Goal: Feedback & Contribution: Leave review/rating

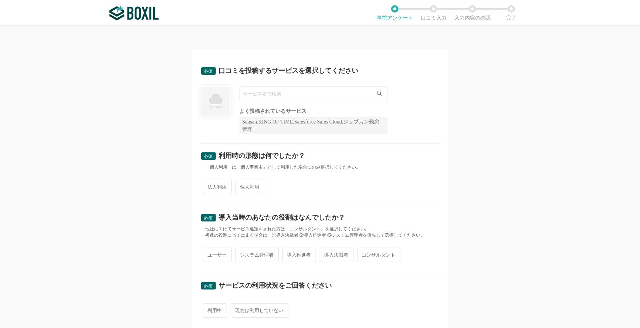
click at [297, 91] on input "text" at bounding box center [314, 94] width 148 height 15
click at [217, 185] on span "法人利用" at bounding box center [217, 187] width 29 height 14
click at [210, 185] on input "法人利用" at bounding box center [207, 183] width 5 height 5
radio input "true"
click at [297, 99] on input "text" at bounding box center [314, 94] width 148 height 15
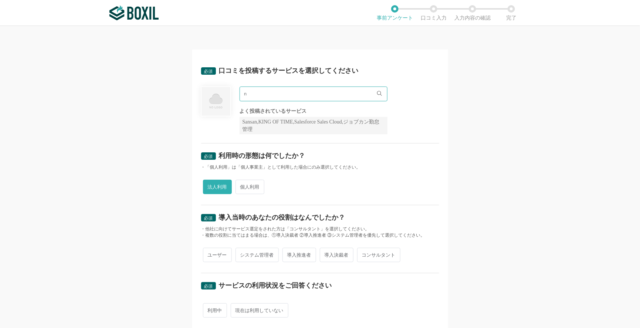
type input "の"
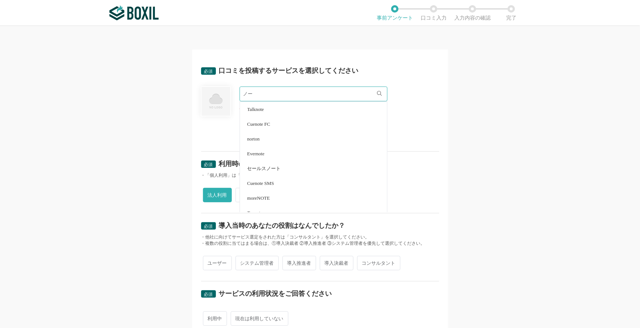
type input "ノ"
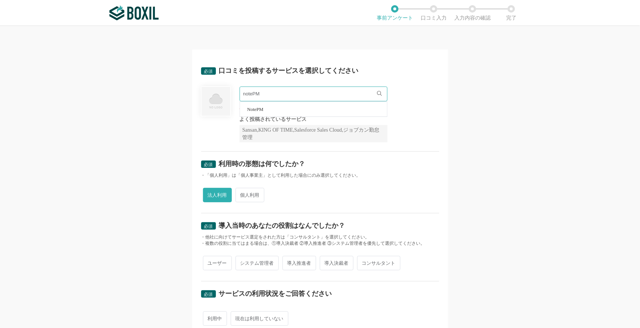
click at [268, 106] on li "NotePM" at bounding box center [313, 109] width 147 height 15
type input "NotePM"
radio input "false"
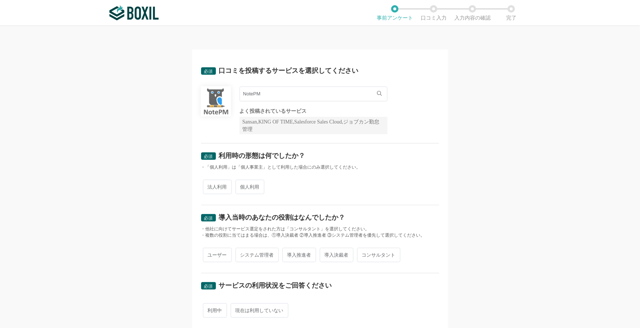
click at [242, 182] on span "個人利用" at bounding box center [250, 187] width 29 height 14
click at [242, 182] on input "個人利用" at bounding box center [239, 183] width 5 height 5
radio input "true"
click at [220, 187] on span "法人利用" at bounding box center [217, 187] width 29 height 14
click at [210, 186] on input "法人利用" at bounding box center [207, 183] width 5 height 5
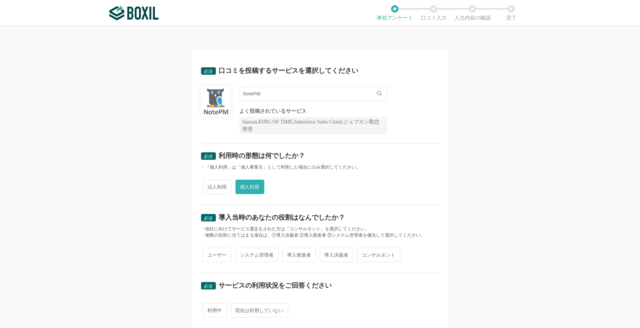
radio input "true"
radio input "false"
click at [220, 259] on span "ユーザー" at bounding box center [217, 255] width 29 height 14
click at [210, 254] on input "ユーザー" at bounding box center [207, 251] width 5 height 5
radio input "true"
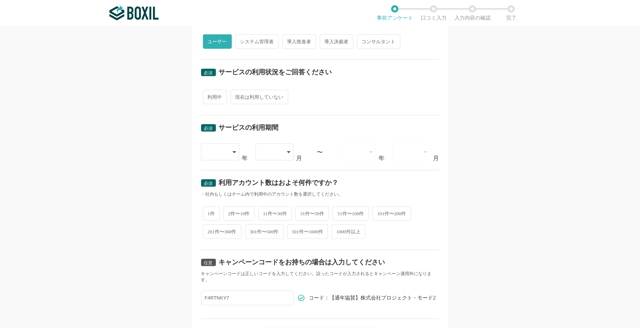
scroll to position [222, 0]
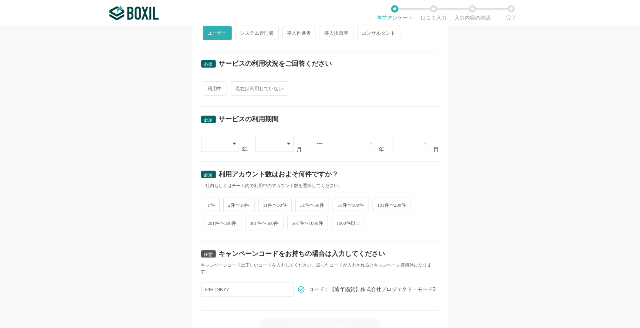
click at [207, 91] on span "利用中" at bounding box center [215, 88] width 24 height 14
click at [207, 87] on input "利用中" at bounding box center [207, 84] width 5 height 5
radio input "true"
click at [215, 143] on div at bounding box center [217, 143] width 22 height 16
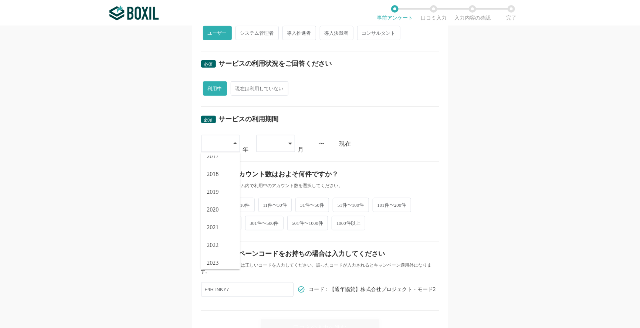
scroll to position [44, 0]
click at [220, 242] on li "2022" at bounding box center [220, 245] width 39 height 18
click at [282, 140] on div at bounding box center [275, 143] width 39 height 17
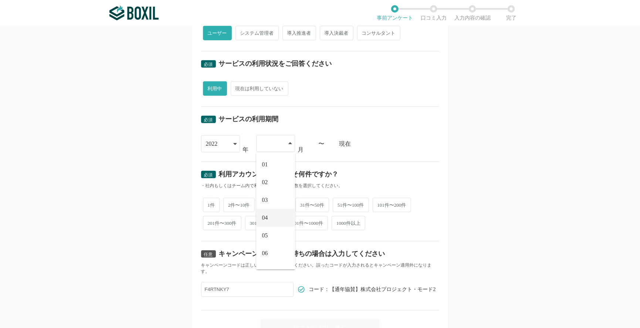
click at [266, 216] on li "04" at bounding box center [275, 218] width 39 height 18
click at [383, 200] on span "101件〜200件" at bounding box center [392, 204] width 38 height 14
click at [379, 200] on input "101件〜200件" at bounding box center [377, 200] width 5 height 5
radio input "true"
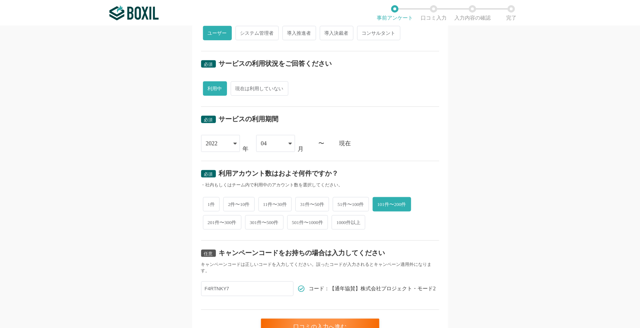
click at [530, 201] on div "必須 口コミを投稿するサービスを選択してください NotePM NotePM よく投稿されているサービス Sansan,KING OF TIME,Salesf…" at bounding box center [320, 177] width 640 height 302
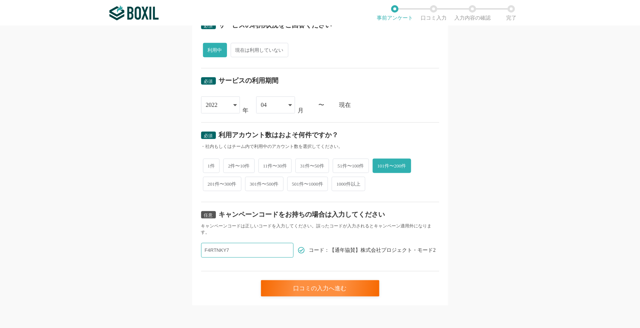
drag, startPoint x: 237, startPoint y: 248, endPoint x: 84, endPoint y: 258, distance: 152.7
click at [84, 258] on div "必須 口コミを投稿するサービスを選択してください NotePM NotePM よく投稿されているサービス Sansan,KING OF TIME,Salesf…" at bounding box center [320, 177] width 640 height 302
paste input "F4RTNKY7"
type input "F4RTNKY7"
click at [291, 288] on div "口コミの入力へ進む" at bounding box center [320, 288] width 118 height 16
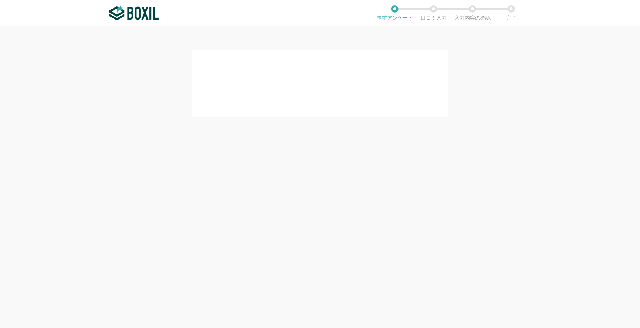
scroll to position [0, 0]
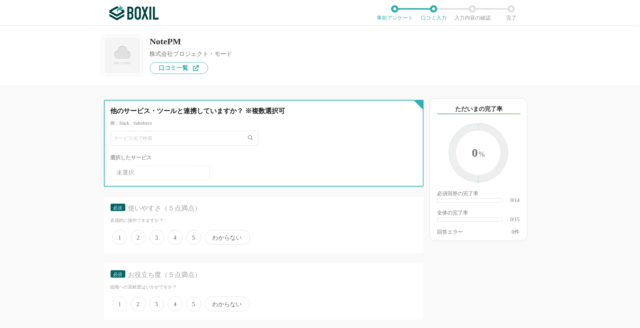
click at [188, 137] on input "text" at bounding box center [185, 138] width 148 height 15
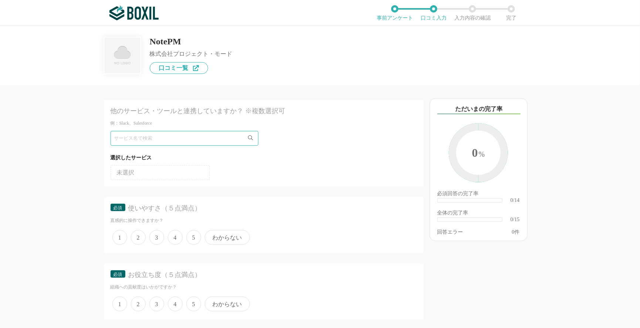
click at [81, 170] on div "他のサービス・ツールと連携していますか？ ※複数選択可 例：Slack、Salesforce 選択したサービス 未選択 必須 使いやすさ（５点満点） 直感的に…" at bounding box center [239, 206] width 370 height 243
click at [192, 234] on span "5" at bounding box center [193, 237] width 15 height 15
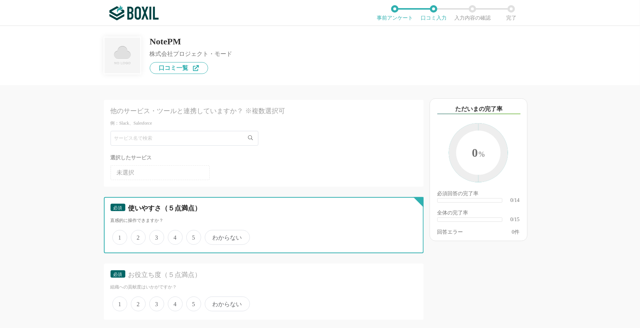
click at [192, 234] on input "5" at bounding box center [190, 233] width 5 height 5
radio input "true"
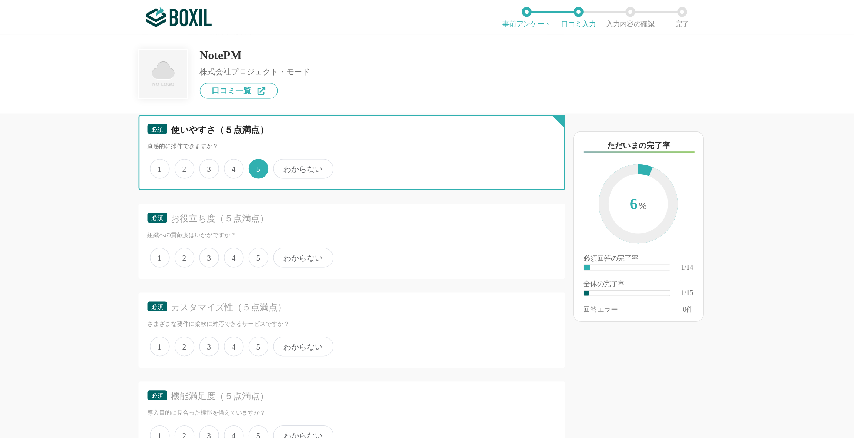
scroll to position [166, 0]
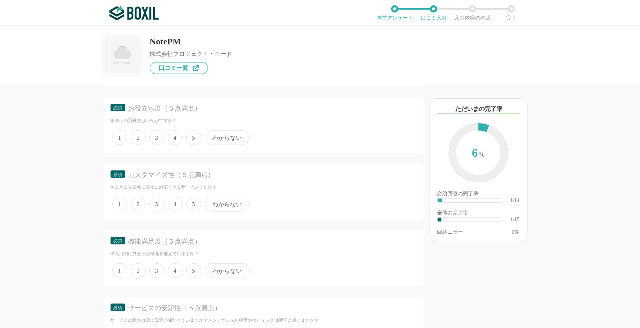
click at [193, 138] on span "5" at bounding box center [193, 137] width 15 height 15
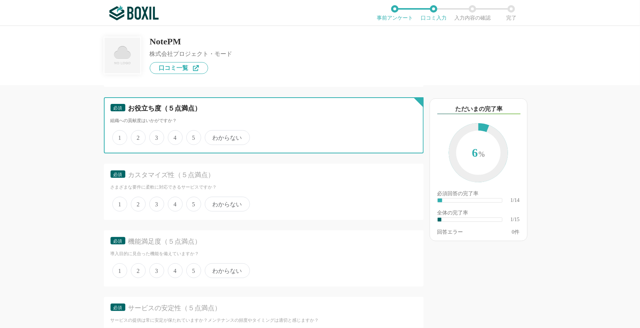
click at [193, 136] on input "5" at bounding box center [190, 133] width 5 height 5
radio input "true"
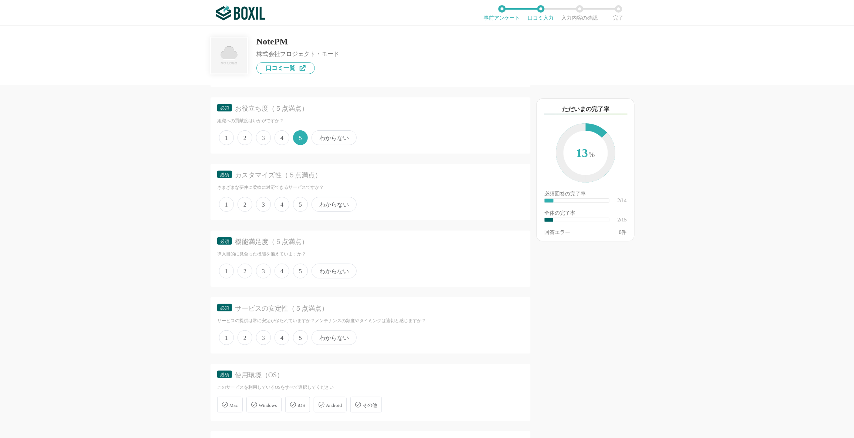
click at [280, 197] on span "4" at bounding box center [281, 204] width 15 height 15
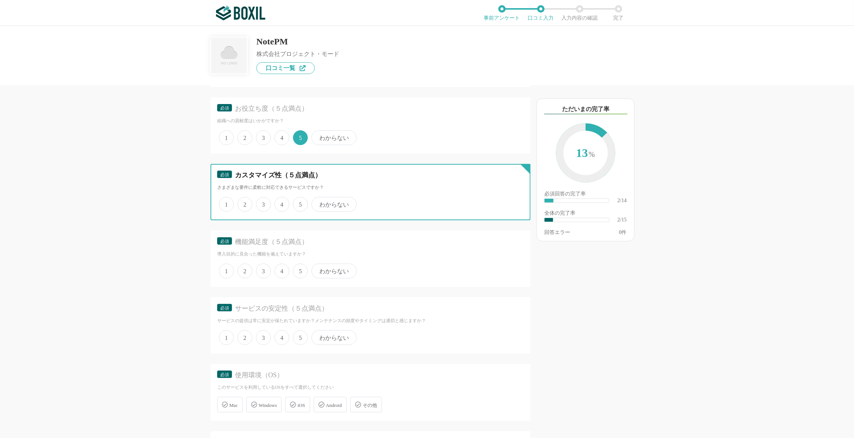
click at [280, 198] on input "4" at bounding box center [278, 200] width 5 height 5
radio input "true"
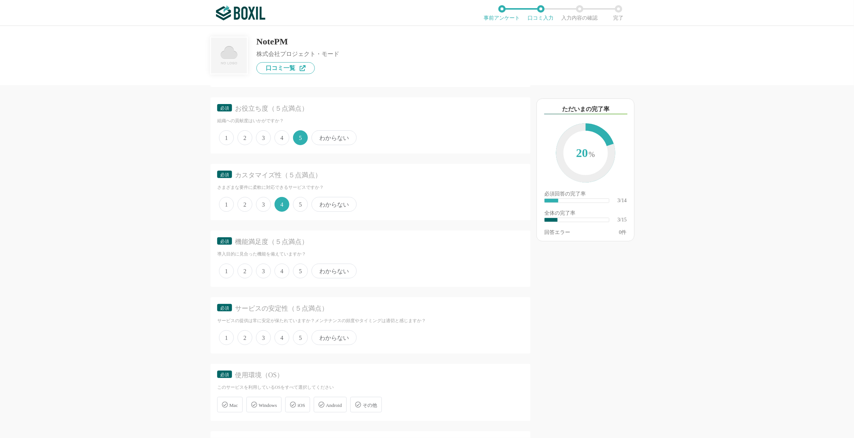
click at [279, 268] on span "4" at bounding box center [281, 270] width 15 height 15
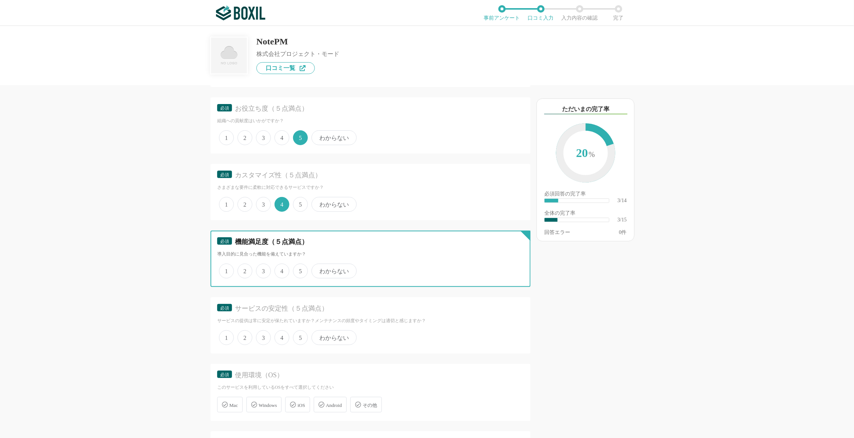
click at [279, 268] on input "4" at bounding box center [278, 266] width 5 height 5
radio input "true"
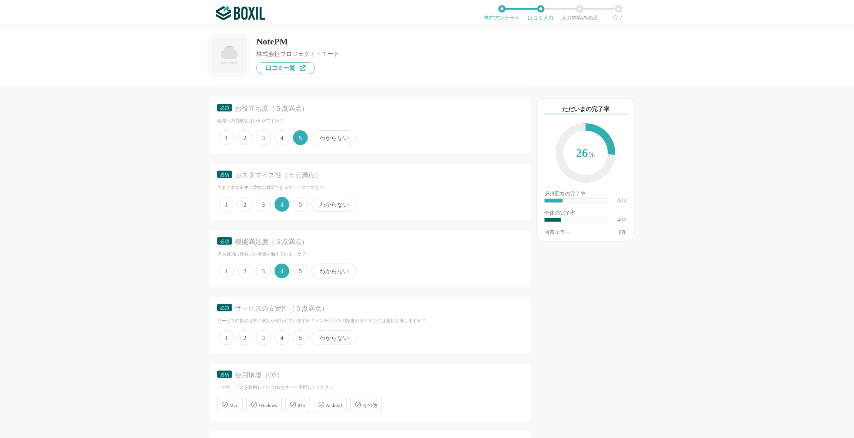
click at [281, 328] on span "4" at bounding box center [281, 337] width 15 height 15
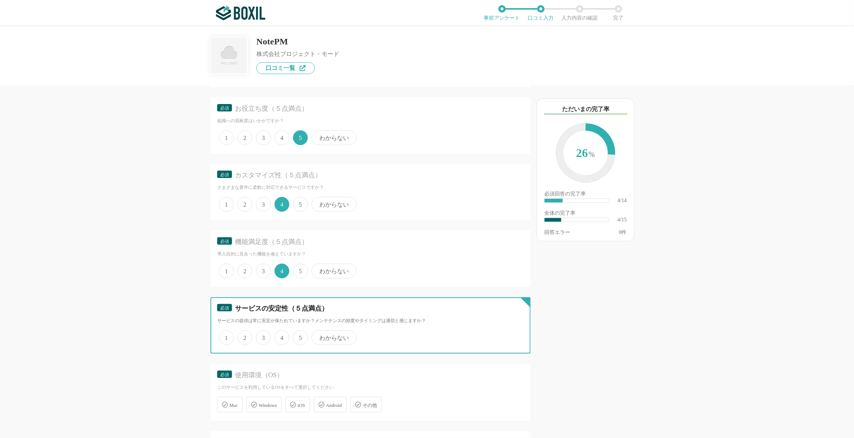
click at [281, 328] on input "4" at bounding box center [278, 333] width 5 height 5
radio input "true"
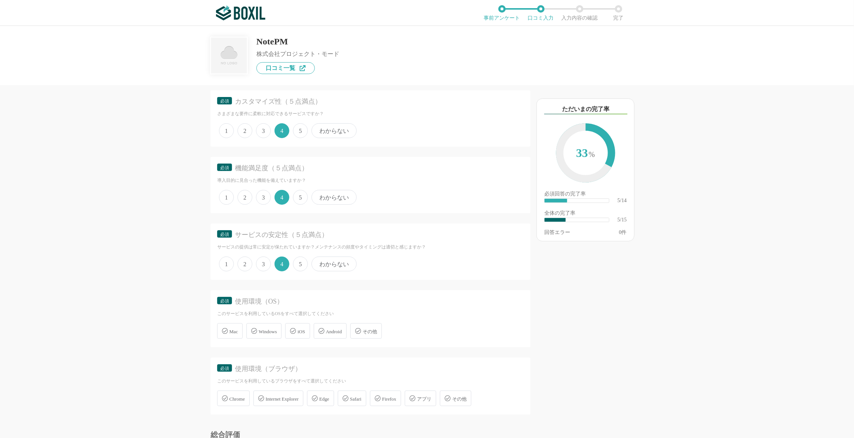
click at [272, 328] on span "Windows" at bounding box center [268, 331] width 18 height 6
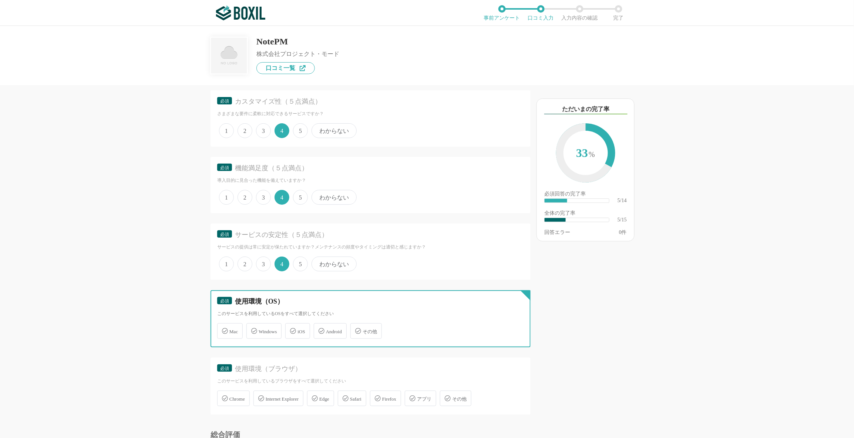
click at [253, 328] on input "Windows" at bounding box center [250, 326] width 5 height 5
checkbox input "true"
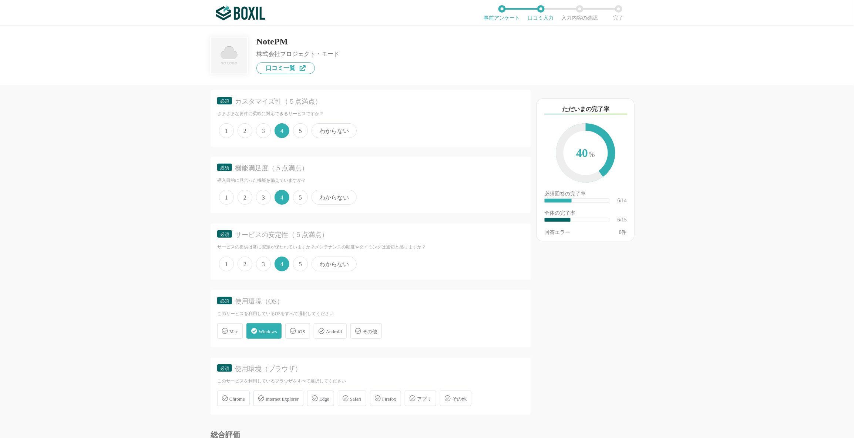
click at [305, 328] on span "iOS" at bounding box center [300, 331] width 7 height 6
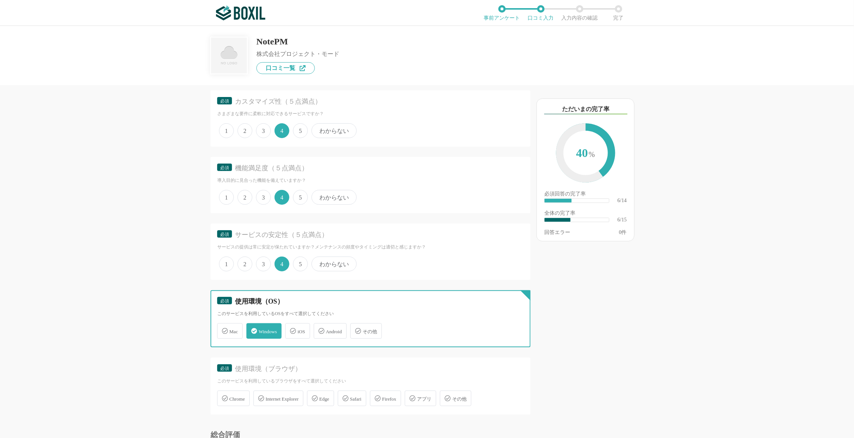
click at [291, 327] on input "iOS" at bounding box center [289, 326] width 5 height 5
checkbox input "true"
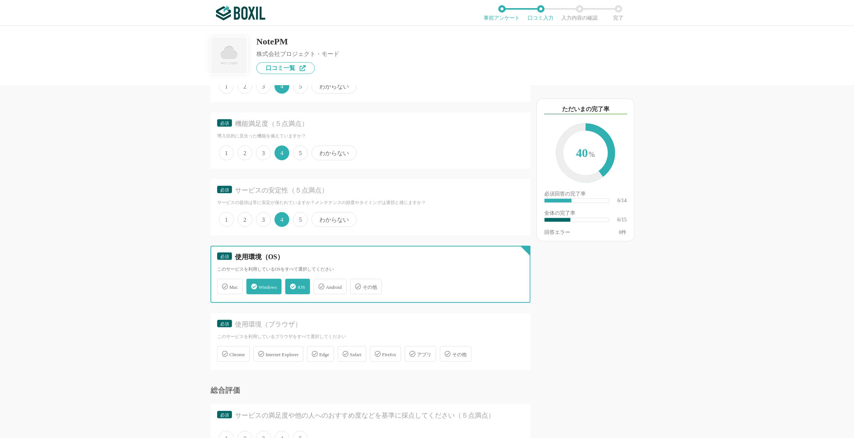
scroll to position [314, 0]
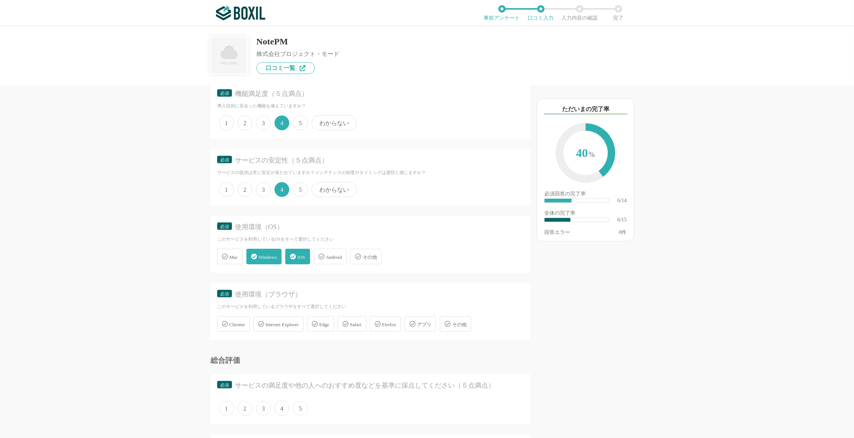
click at [226, 323] on div "Chrome" at bounding box center [233, 324] width 33 height 16
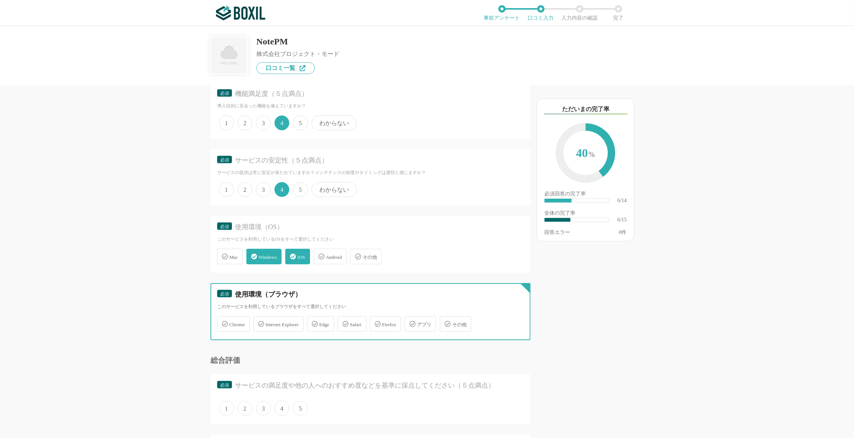
click at [223, 322] on input "Chrome" at bounding box center [221, 319] width 5 height 5
checkbox input "true"
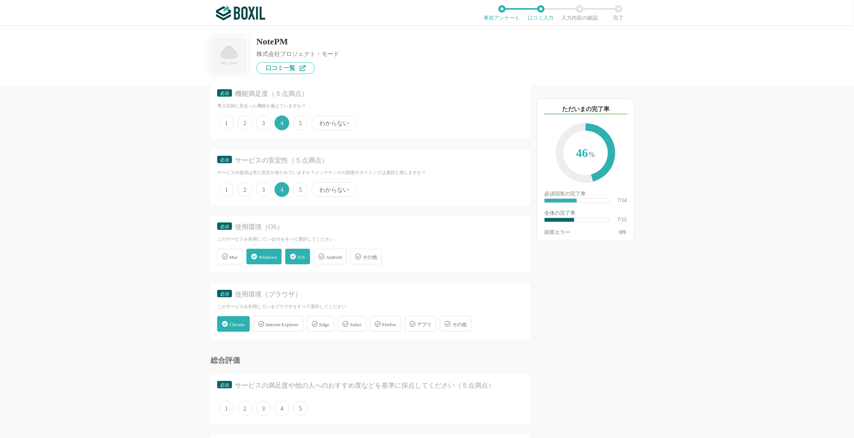
click at [282, 328] on span "4" at bounding box center [281, 408] width 15 height 15
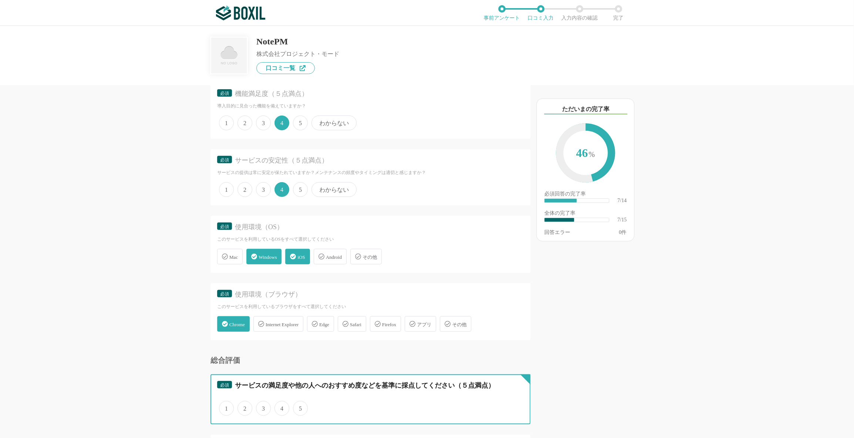
click at [281, 328] on input "4" at bounding box center [278, 404] width 5 height 5
radio input "true"
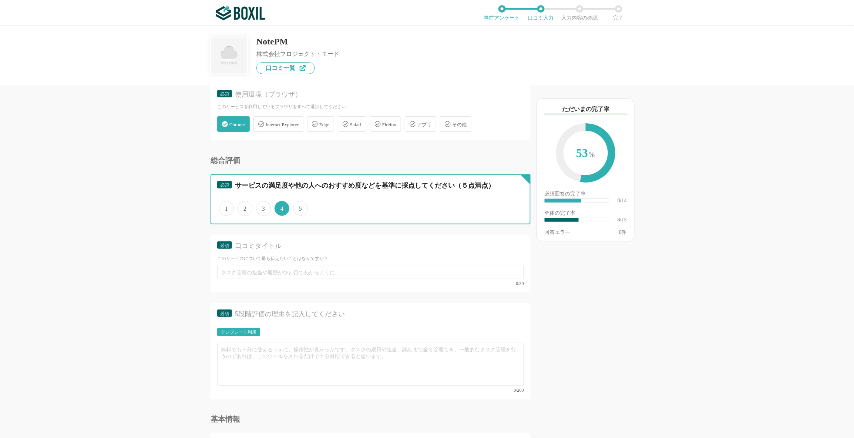
scroll to position [536, 0]
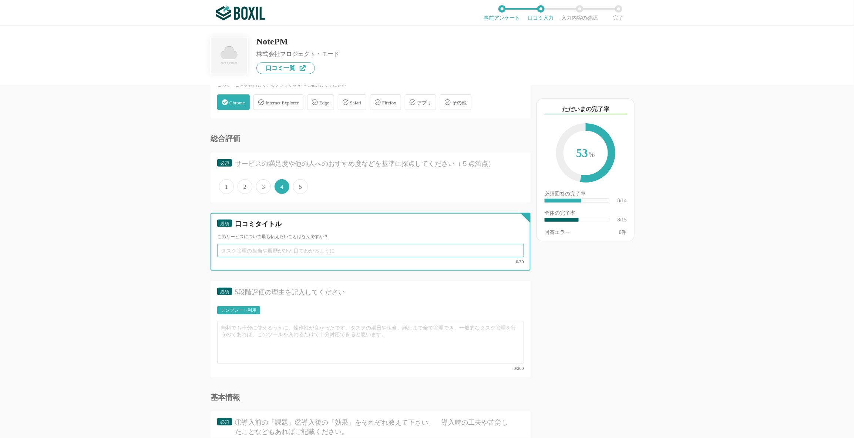
click at [361, 244] on input "text" at bounding box center [370, 250] width 307 height 13
type input "h"
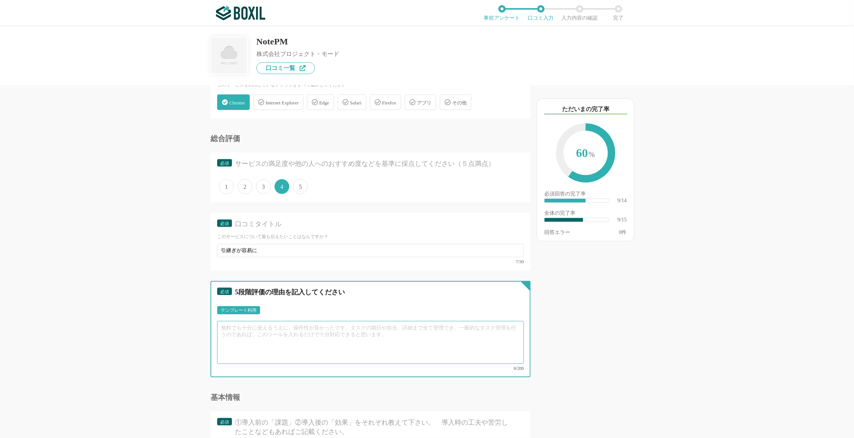
click at [385, 324] on textarea at bounding box center [370, 342] width 307 height 43
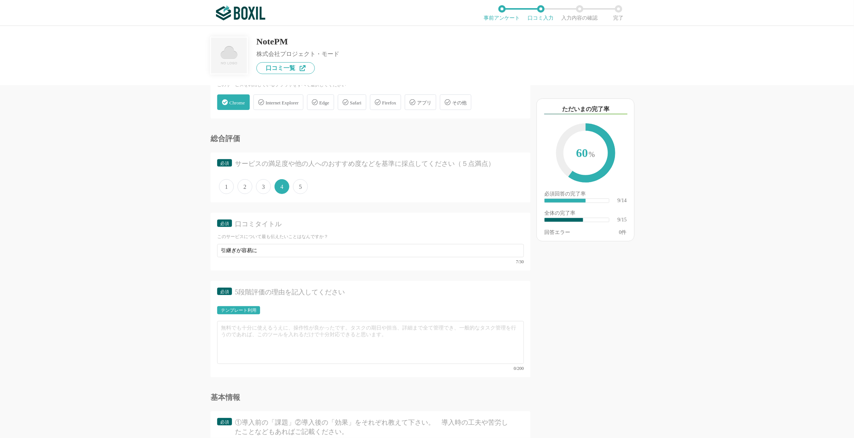
click at [247, 308] on div "テンプレート利用" at bounding box center [239, 310] width 36 height 4
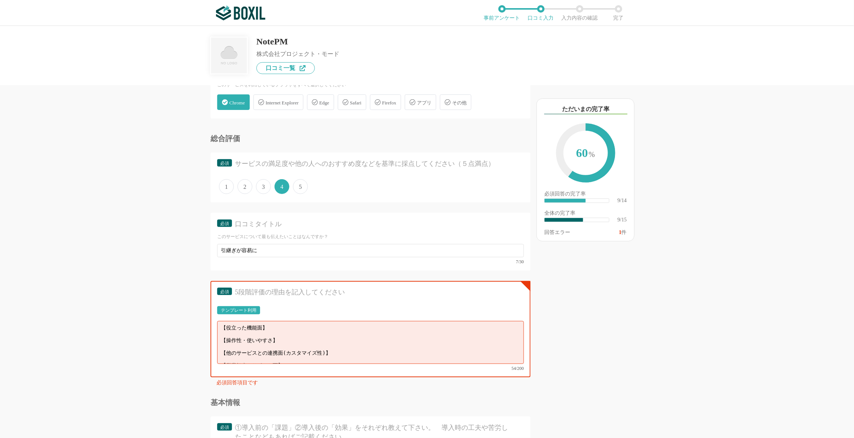
type input "引継ぎが"
click at [321, 328] on textarea "【役立った機能面】 【操作性・使いやすさ】 【他のサービスとの連携面(カスタマイズ性)】 【営業担当やサポート面】" at bounding box center [370, 342] width 307 height 43
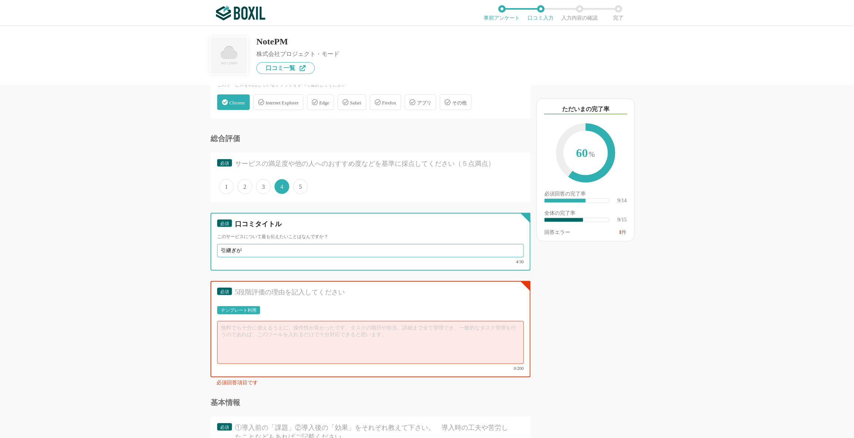
click at [366, 250] on input "引継ぎが" at bounding box center [370, 250] width 307 height 13
type input "引継ぎが容易に"
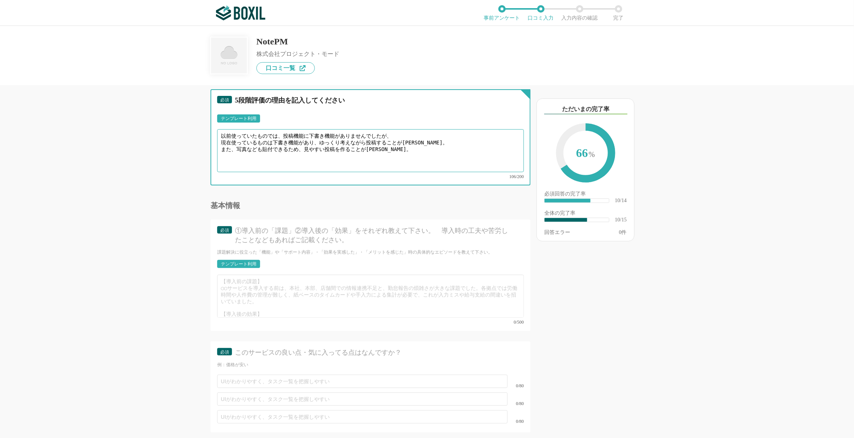
scroll to position [758, 0]
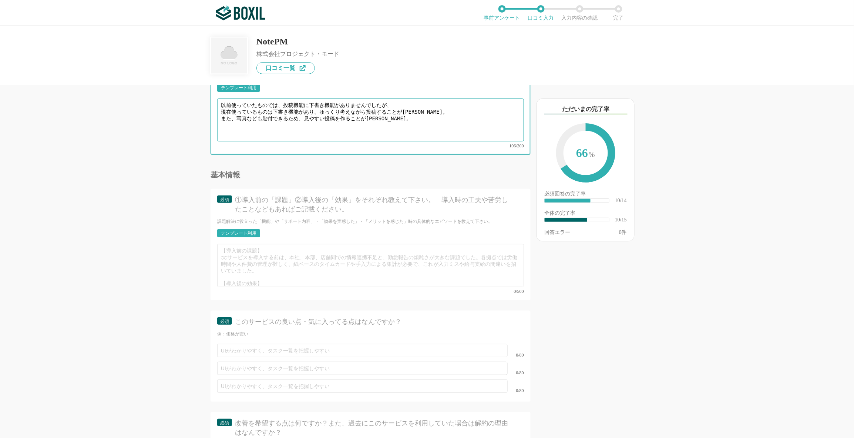
type textarea "以前使っていたものでは、投稿機能に下書き機能がありませんでしたが、 現在使っているものは下書き機能があり、ゆっくり考えながら投稿することが出来ます。 また、写…"
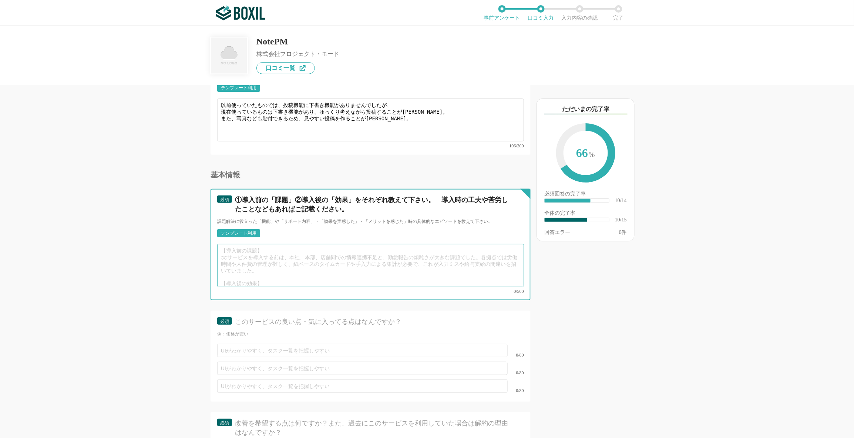
click at [458, 253] on textarea at bounding box center [370, 265] width 307 height 43
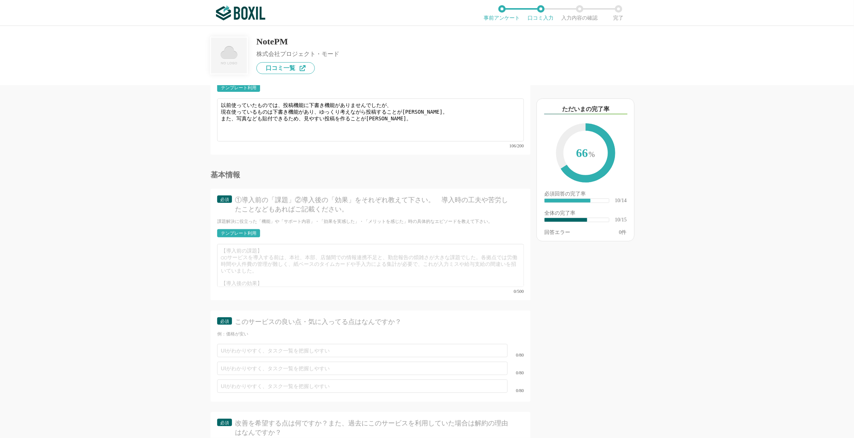
click at [248, 231] on div "テンプレート利用" at bounding box center [239, 233] width 36 height 4
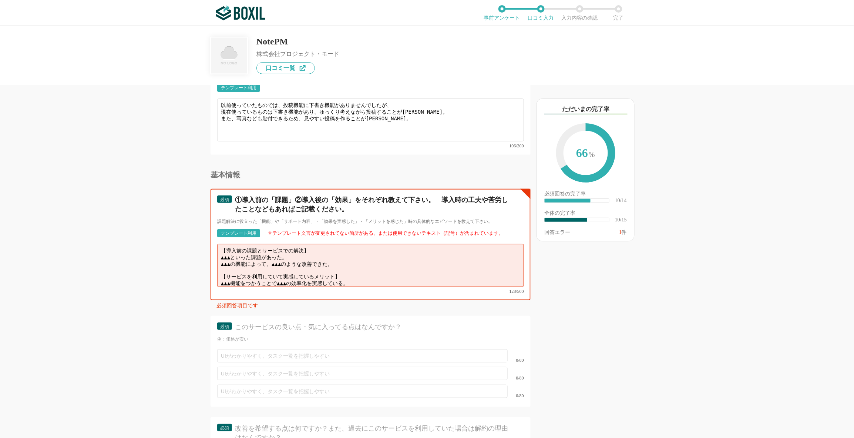
click at [336, 253] on textarea "【導入前の課題とサービスでの解決】 ▲▲▲といった課題があった。 ▲▲▲の機能によって、▲▲▲のような改善できた。 【サービスを利用していて実感しているメリッ…" at bounding box center [370, 265] width 307 height 43
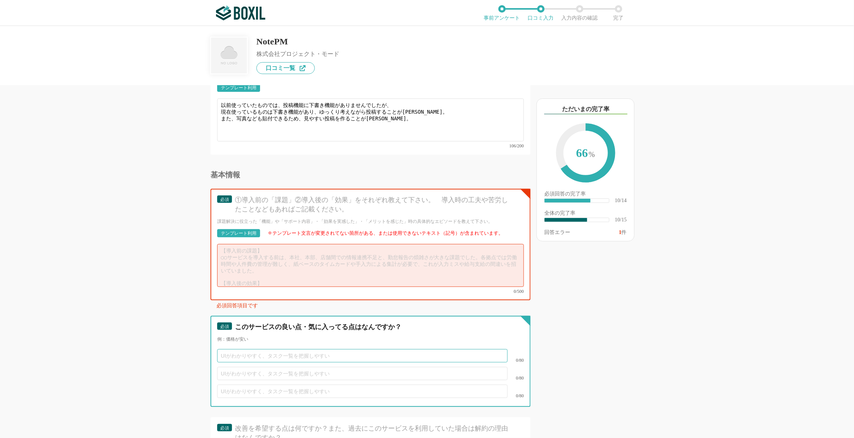
click at [344, 328] on input "text" at bounding box center [362, 355] width 290 height 13
type input "画像も添付できる"
type input "テンプレートが用意されている"
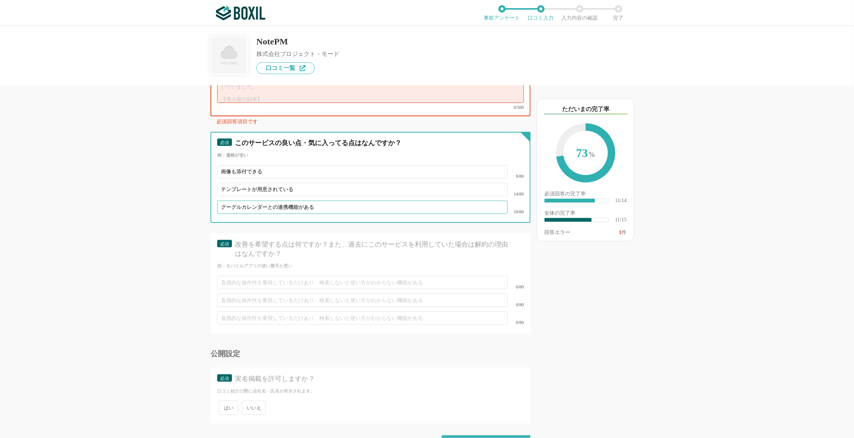
scroll to position [945, 0]
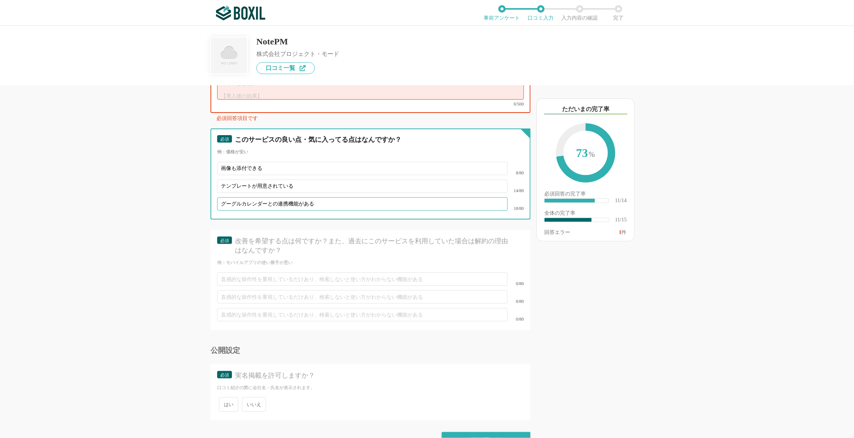
type input "グーグルカレンダーとの連携機能がある"
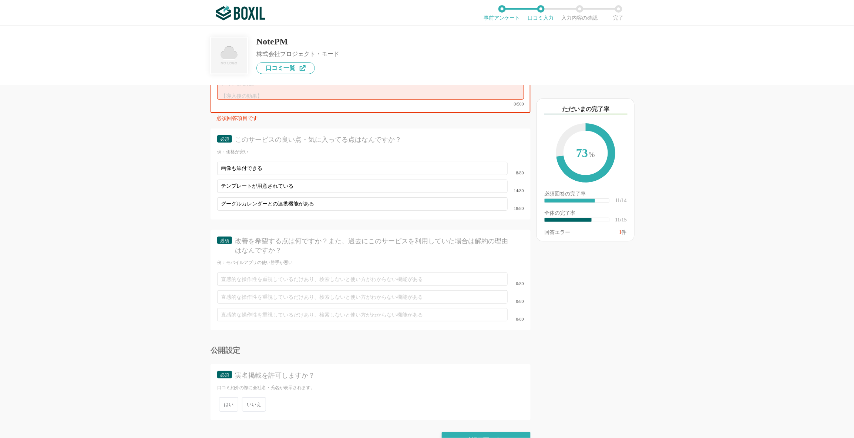
click at [251, 328] on span "いいえ" at bounding box center [254, 404] width 24 height 14
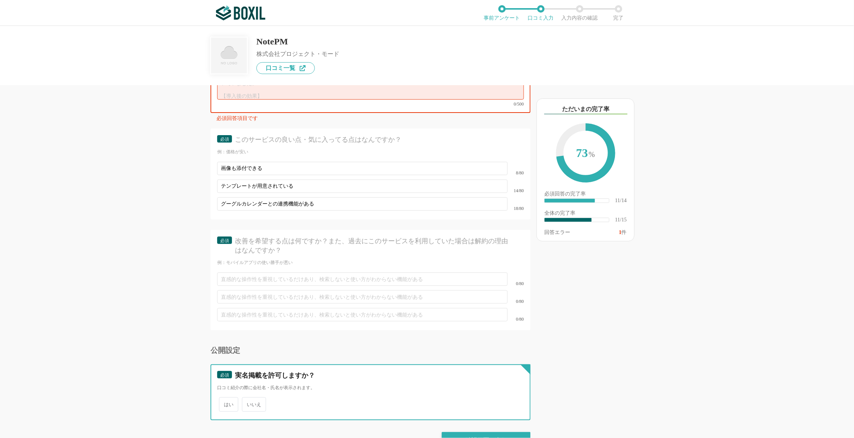
click at [249, 328] on input "いいえ" at bounding box center [246, 400] width 5 height 5
radio input "true"
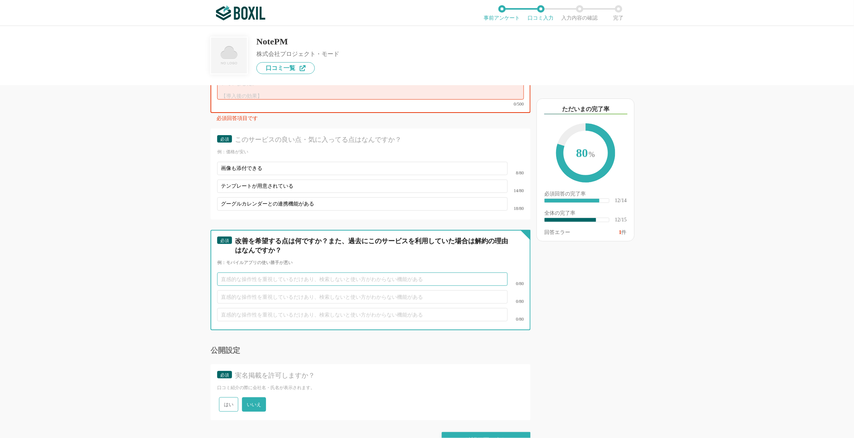
click at [292, 272] on input "text" at bounding box center [362, 278] width 290 height 13
type input "モバイルアプリがない"
type input "ｑ"
type input "使い慣れるまでに少し時間がかかる"
type input "ｙ"
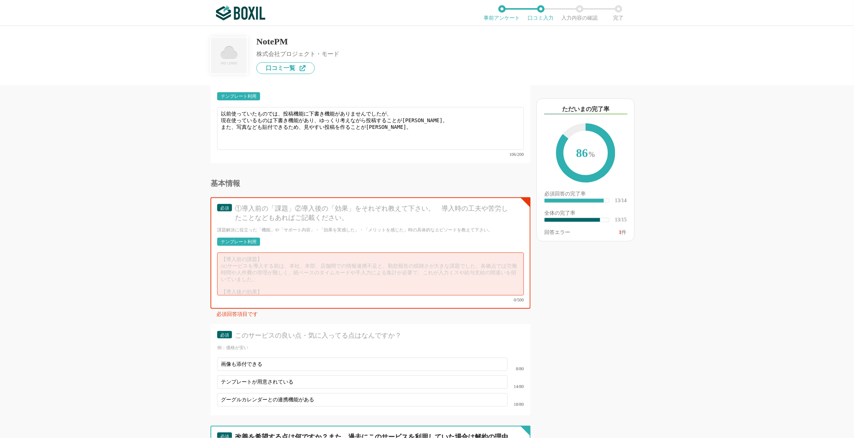
scroll to position [649, 0]
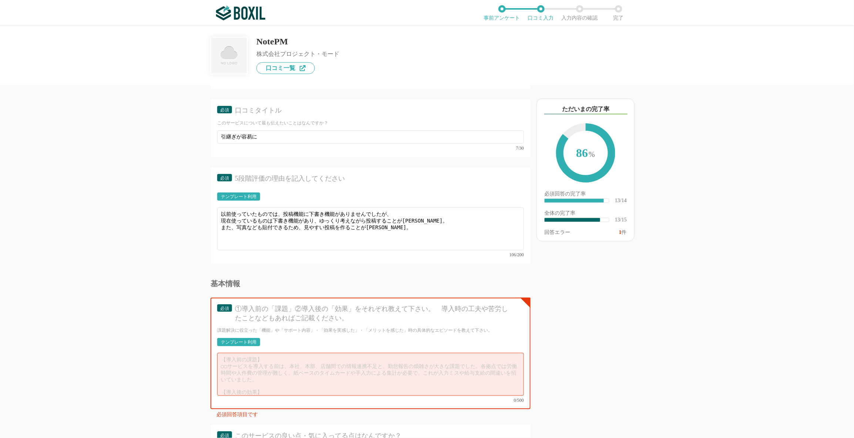
type input "貼付できる容量が決まっている"
click at [284, 328] on textarea at bounding box center [370, 373] width 307 height 43
type textarea "1"
drag, startPoint x: 235, startPoint y: 294, endPoint x: 294, endPoint y: 295, distance: 59.2
click at [294, 304] on div "①導入前の「課題」②導入後の「効果」をそれぞれ教えて下さい。　導入時の工夫や苦労したことなどもあればご記載ください。" at bounding box center [373, 313] width 276 height 18
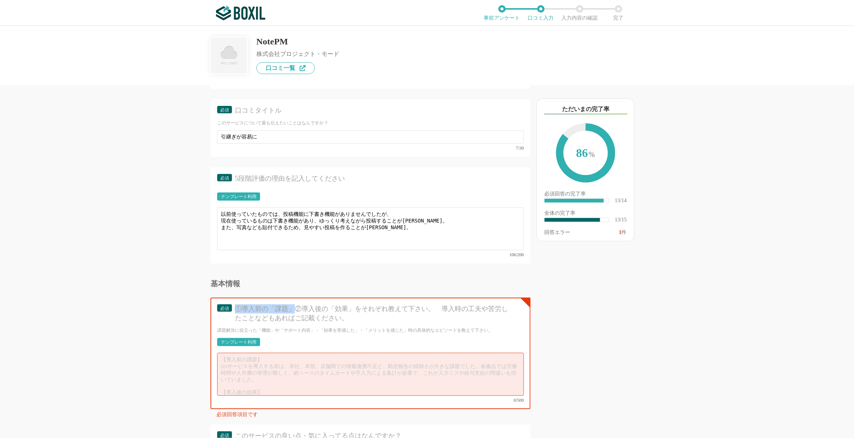
copy div "①導入前の「課題」"
click at [290, 328] on textarea at bounding box center [370, 373] width 307 height 43
paste textarea "①導入前の「課題」"
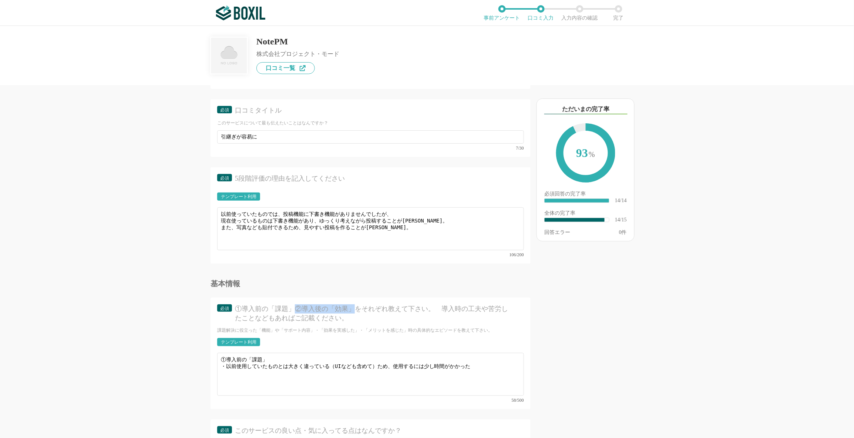
drag, startPoint x: 295, startPoint y: 297, endPoint x: 352, endPoint y: 296, distance: 57.7
click at [352, 304] on div "①導入前の「課題」②導入後の「効果」をそれぞれ教えて下さい。　導入時の工夫や苦労したことなどもあればご記載ください。" at bounding box center [373, 313] width 276 height 18
copy div "②導入後の「効果」"
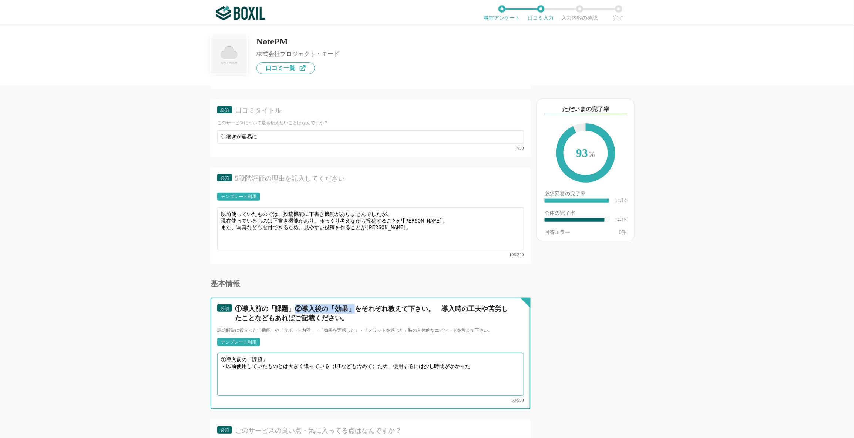
click at [315, 328] on textarea "①導入前の「課題」 ・以前使用していたものとは大きく違っている（UIなども含めて）ため、使用するには少し時間がかかった" at bounding box center [370, 373] width 307 height 43
paste textarea "②導入後の「効果」"
type textarea "①導入前の「課題」 ・以前使用していたものとは大きく違っている（UIなども含めて）ため、使用するには少し時間がかかった ②導入後の「効果」 ・業務引継ぎがかな…"
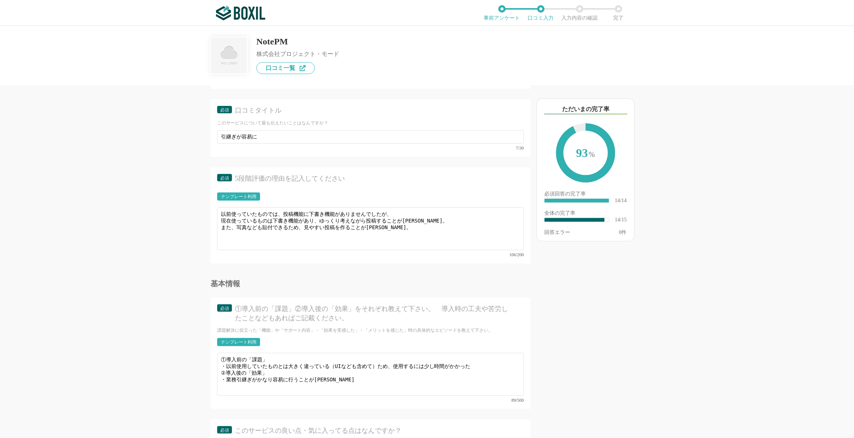
click at [633, 328] on div "以下のキーワードが含まれる口コミが読まれています ただいまの完了率 93 % 必須回答の完了率 ​ 14/14 全体の完了率 ​ 14/15 回答エラー 0 件" at bounding box center [611, 264] width 163 height 345
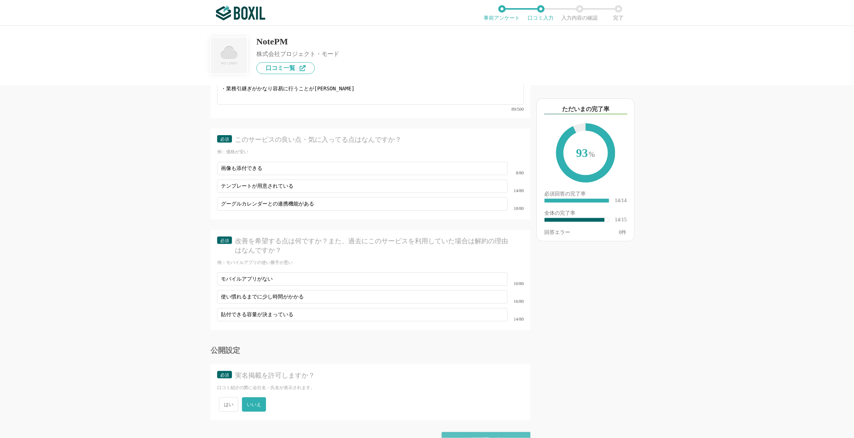
click at [475, 328] on div "確認画面に進む" at bounding box center [486, 440] width 89 height 16
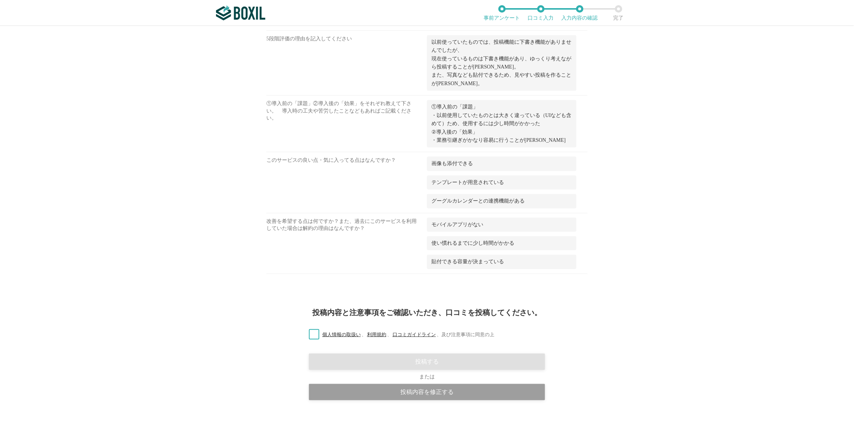
scroll to position [446, 0]
click at [306, 328] on label "個人情報の取扱い 、 利用規約 、 口コミガイドライン 、 及び注意事項に同意の上" at bounding box center [398, 334] width 191 height 8
click at [0, 0] on input "個人情報の取扱い 、 利用規約 、 口コミガイドライン 、 及び注意事項に同意の上" at bounding box center [0, 0] width 0 height 0
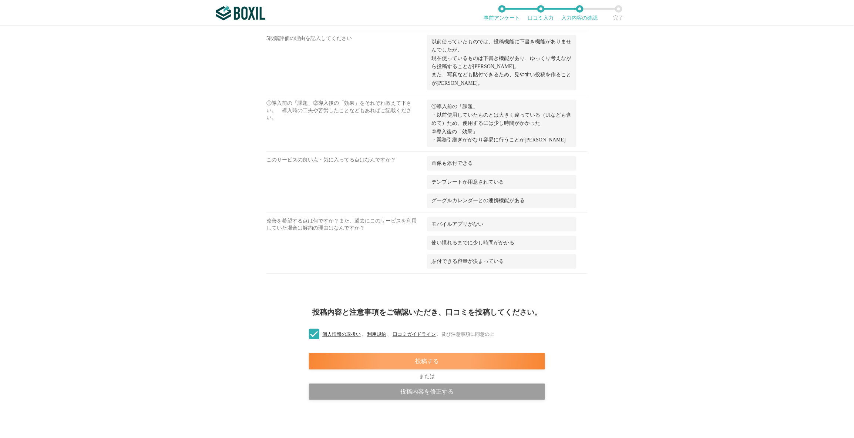
click at [379, 328] on div "投稿する" at bounding box center [427, 361] width 236 height 16
